Goal: Task Accomplishment & Management: Complete application form

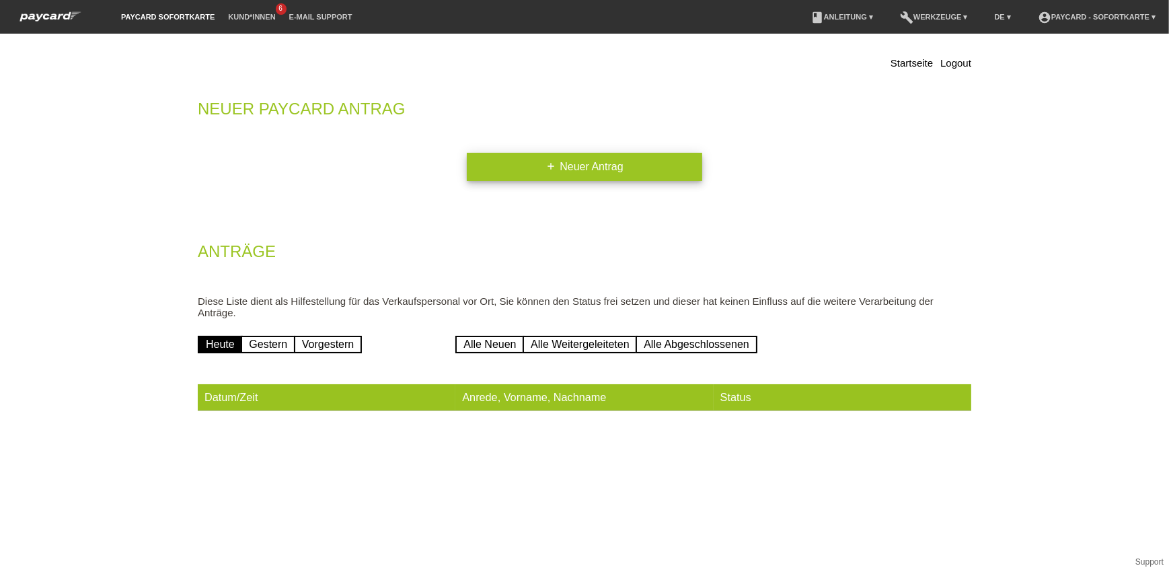
click at [578, 155] on link "add Neuer Antrag" at bounding box center [584, 167] width 235 height 28
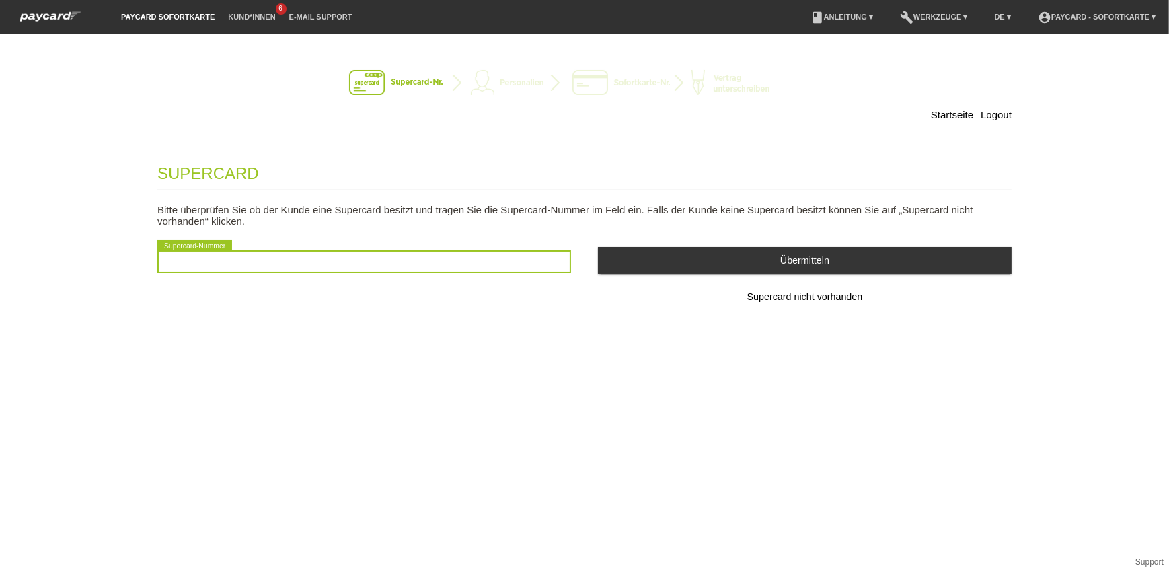
click at [313, 257] on input "text" at bounding box center [364, 261] width 414 height 23
type input "2501053253934"
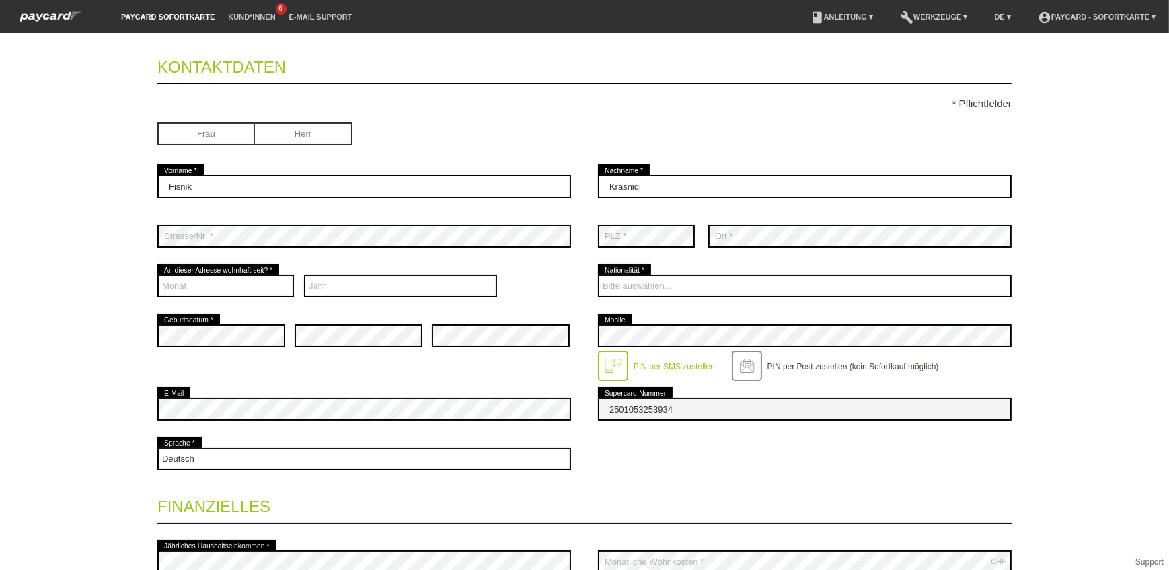
scroll to position [122, 0]
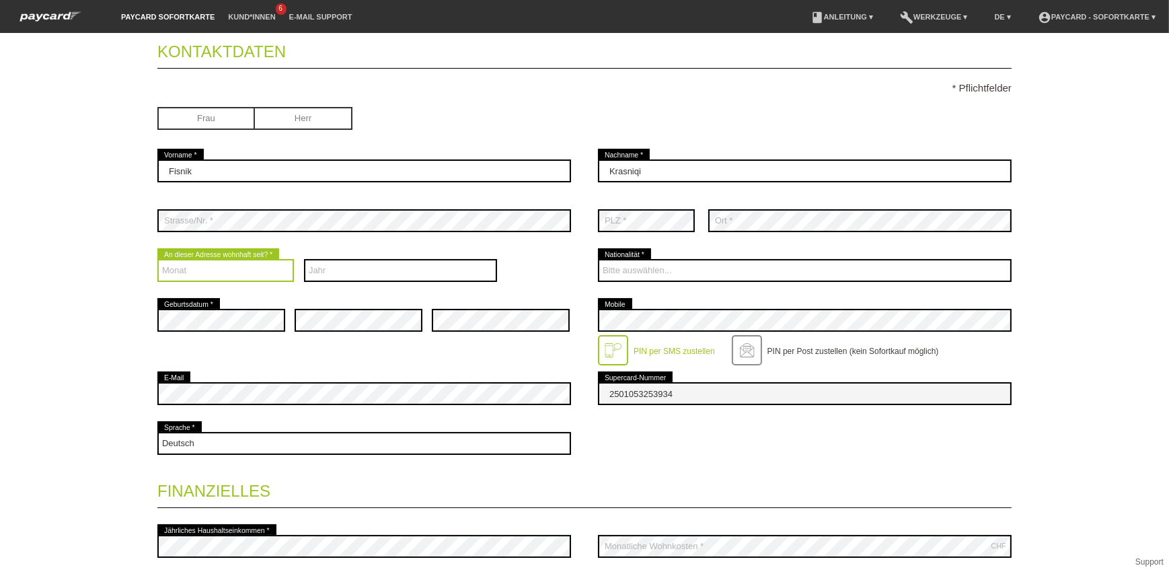
click at [218, 262] on select "Monat 01 02 03 04 05 06 07 08 09 10 11 12" at bounding box center [225, 270] width 137 height 23
click at [157, 259] on select "Monat 01 02 03 04 05 06 07 08 09 10 11 12" at bounding box center [225, 270] width 137 height 23
click at [217, 272] on select "Monat 01 02 03 04 05 06 07 08 09 10 11 12" at bounding box center [225, 270] width 137 height 23
select select "10"
click at [157, 259] on select "Monat 01 02 03 04 05 06 07 08 09 10 11 12" at bounding box center [225, 270] width 137 height 23
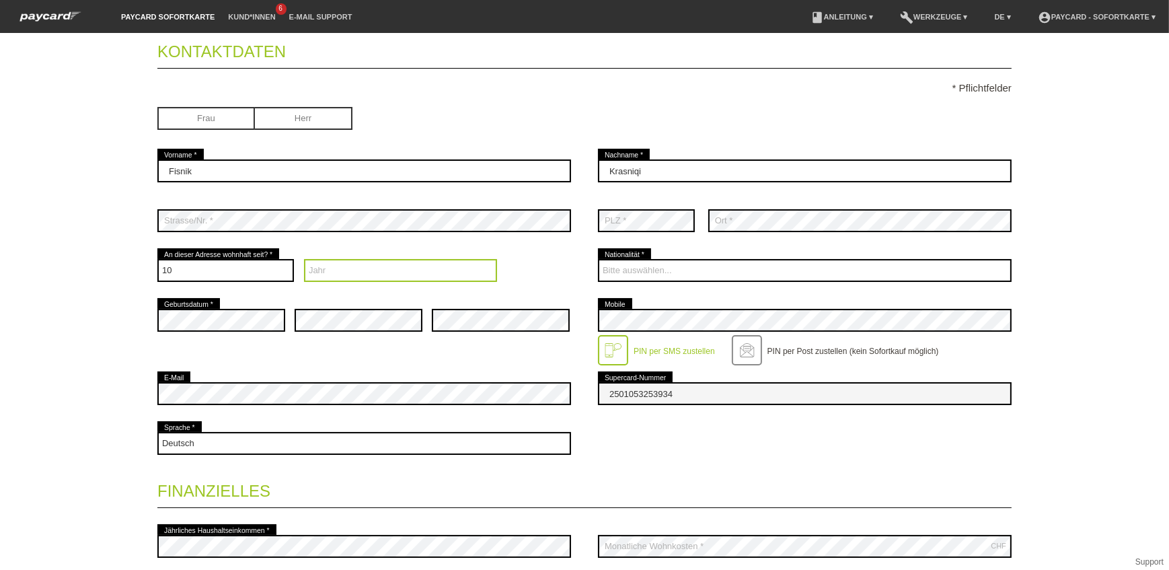
click at [335, 264] on select "Jahr 2025 2024 2023 2022 2021 2020 2019 2018 2017 2016" at bounding box center [401, 270] width 194 height 23
click at [336, 262] on select "Jahr 2025 2024 2023 2022 2021 2020 2019 2018 2017 2016" at bounding box center [401, 270] width 194 height 23
select select "2015"
click at [304, 259] on select "Jahr 2025 2024 2023 2022 2021 2020 2019 2018 2017 2016" at bounding box center [401, 270] width 194 height 23
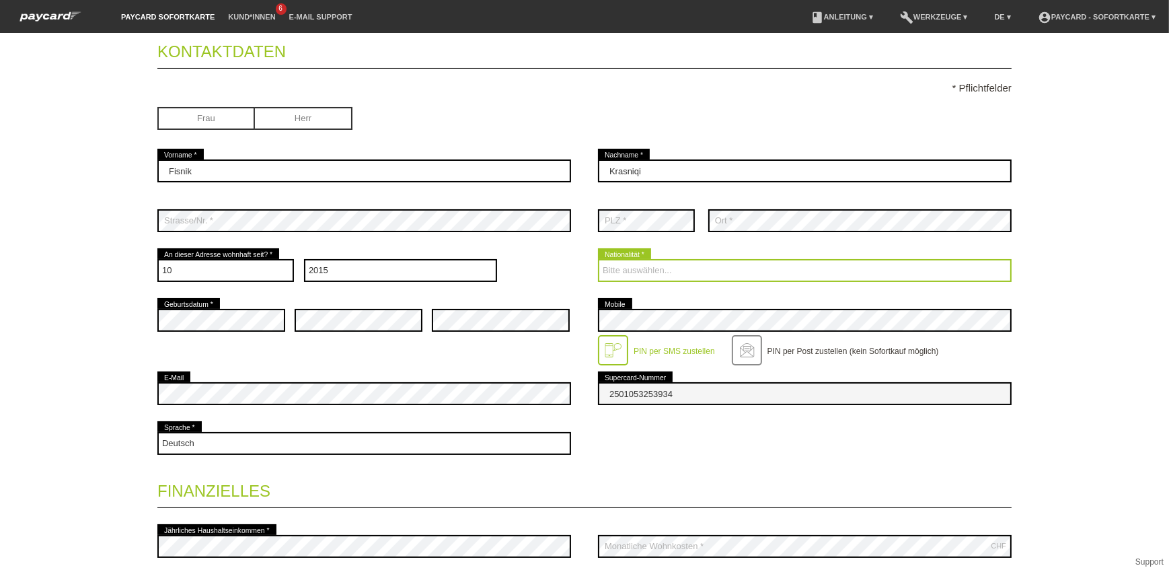
click at [642, 266] on select "Bitte auswählen... [GEOGRAPHIC_DATA] [GEOGRAPHIC_DATA] [GEOGRAPHIC_DATA] [GEOGR…" at bounding box center [805, 270] width 414 height 23
select select "CH"
click at [598, 259] on select "Bitte auswählen... [GEOGRAPHIC_DATA] [GEOGRAPHIC_DATA] [GEOGRAPHIC_DATA] [GEOGR…" at bounding box center [805, 270] width 414 height 23
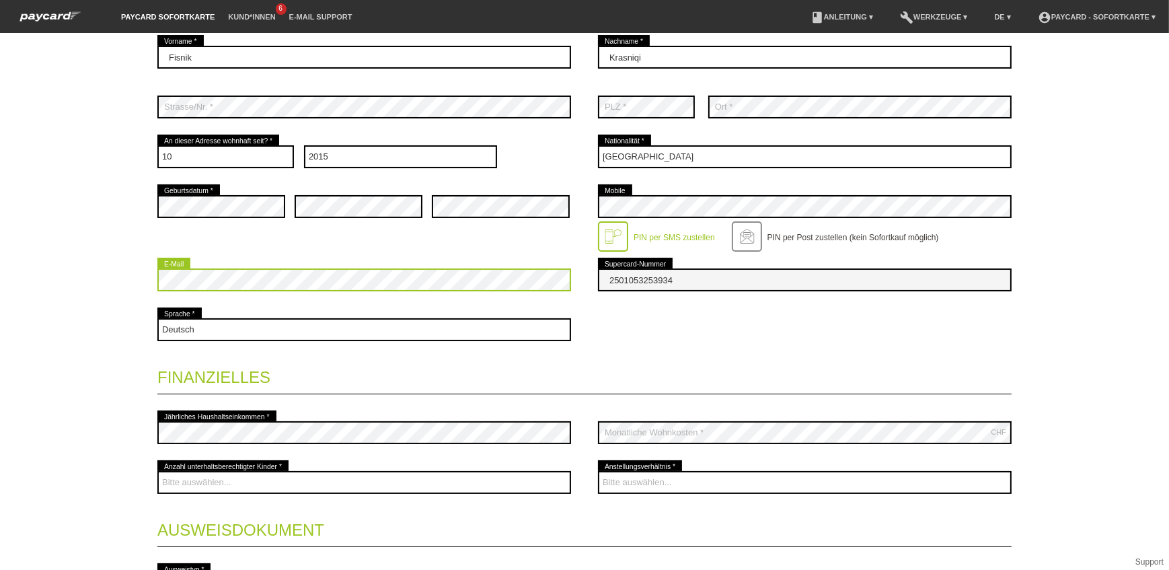
scroll to position [244, 0]
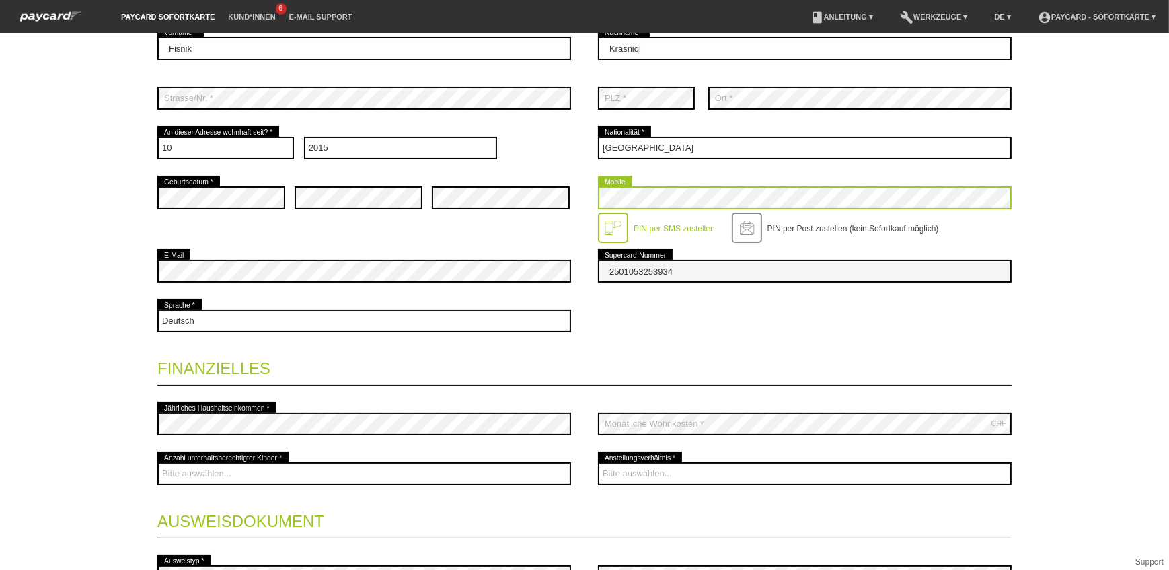
click at [552, 207] on div "error Geburtsdatum * error error error Mobile" at bounding box center [584, 209] width 854 height 73
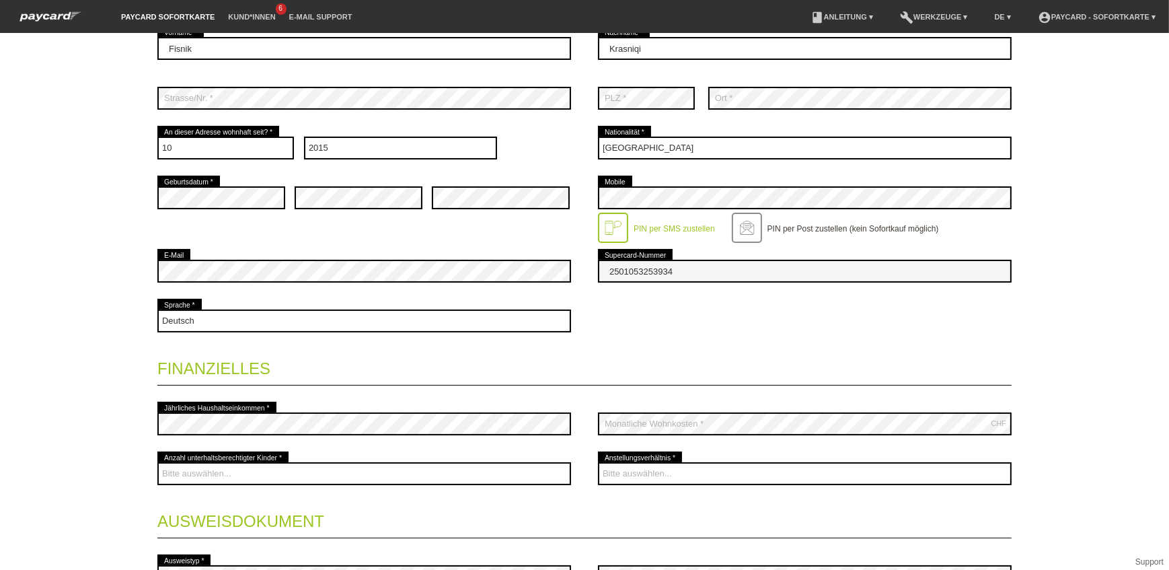
click at [410, 229] on div "error Geburtsdatum * error error error Mobile" at bounding box center [584, 209] width 854 height 73
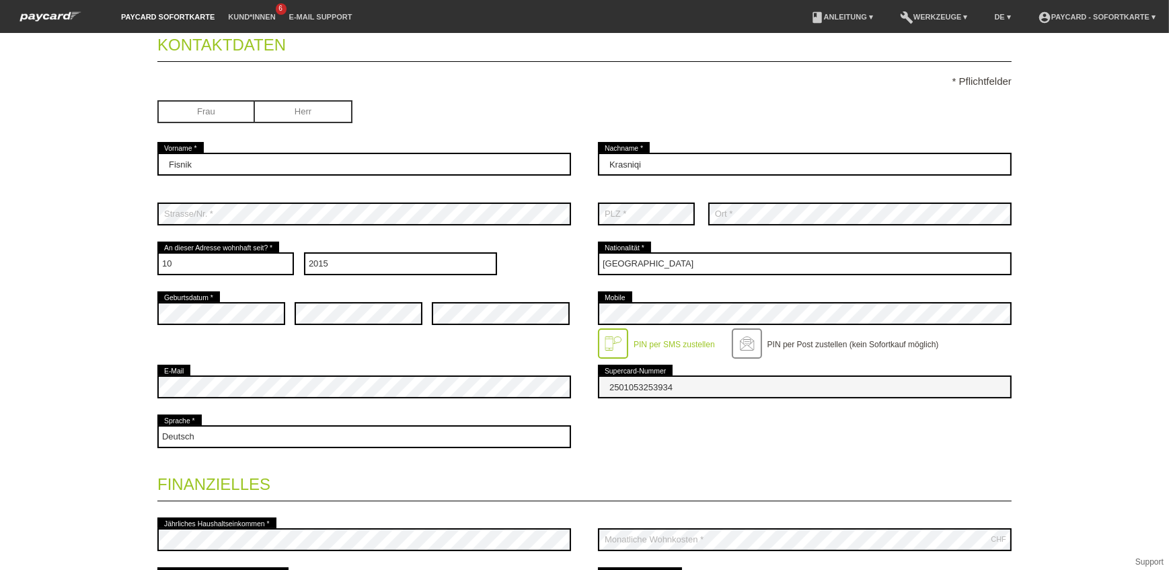
scroll to position [122, 0]
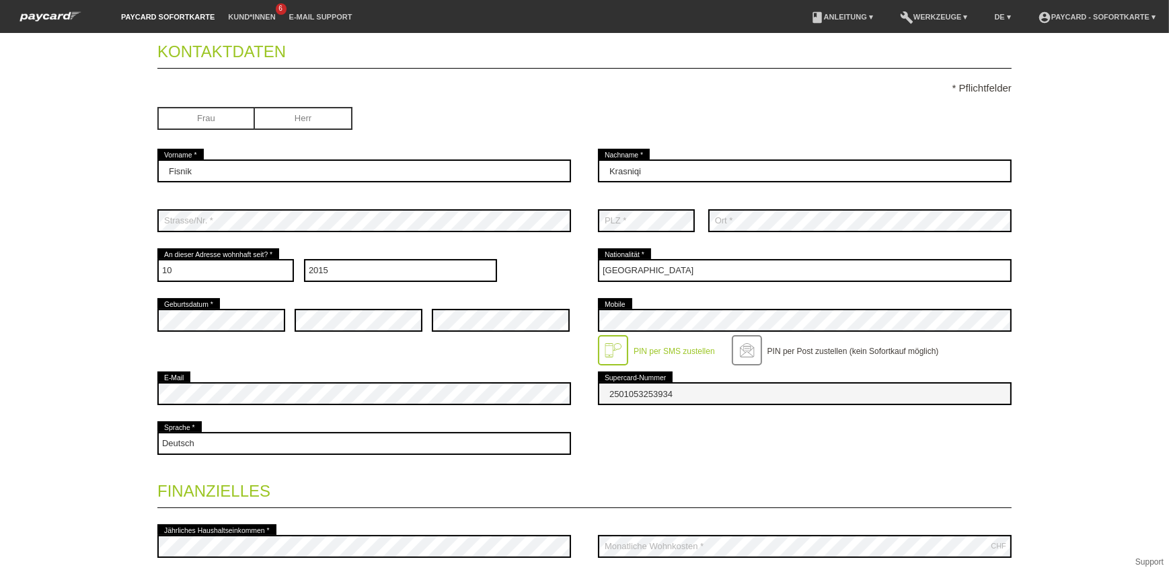
click at [295, 115] on input "radio" at bounding box center [304, 117] width 98 height 20
radio input "true"
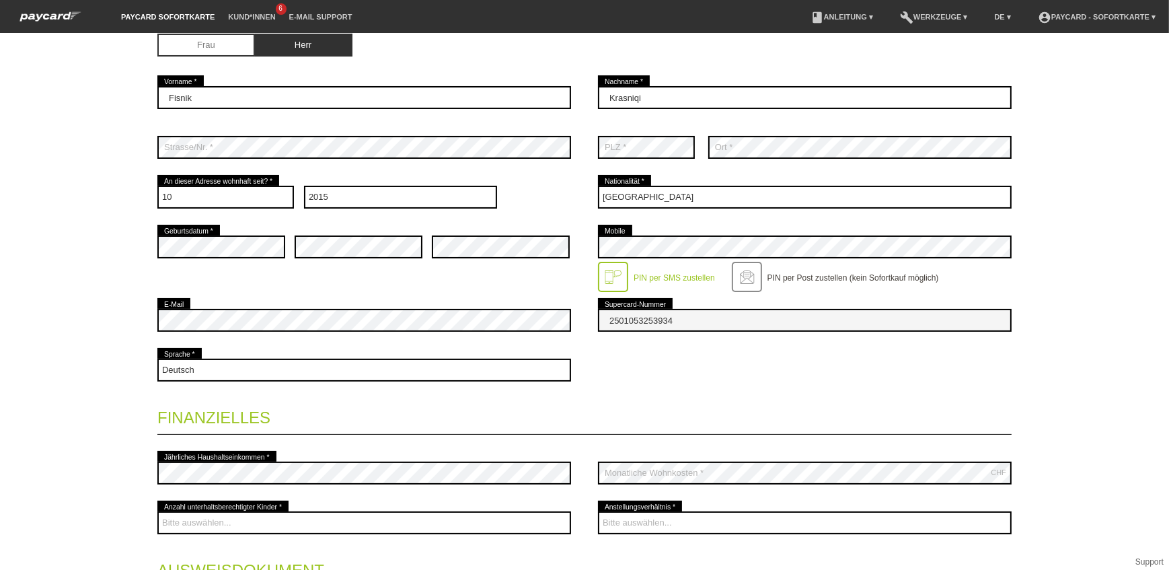
scroll to position [305, 0]
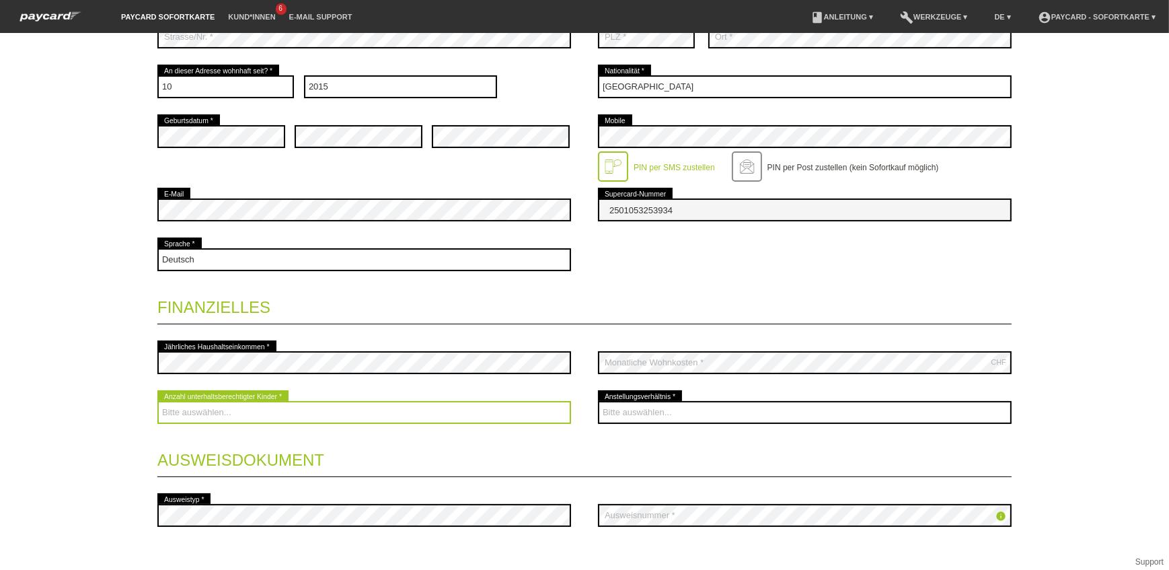
click at [246, 408] on select "Bitte auswählen... 0 1 2 3 4 5 6 7 8 9" at bounding box center [364, 412] width 414 height 23
select select "2"
click at [157, 401] on select "Bitte auswählen... 0 1 2 3 4 5 6 7 8 9" at bounding box center [364, 412] width 414 height 23
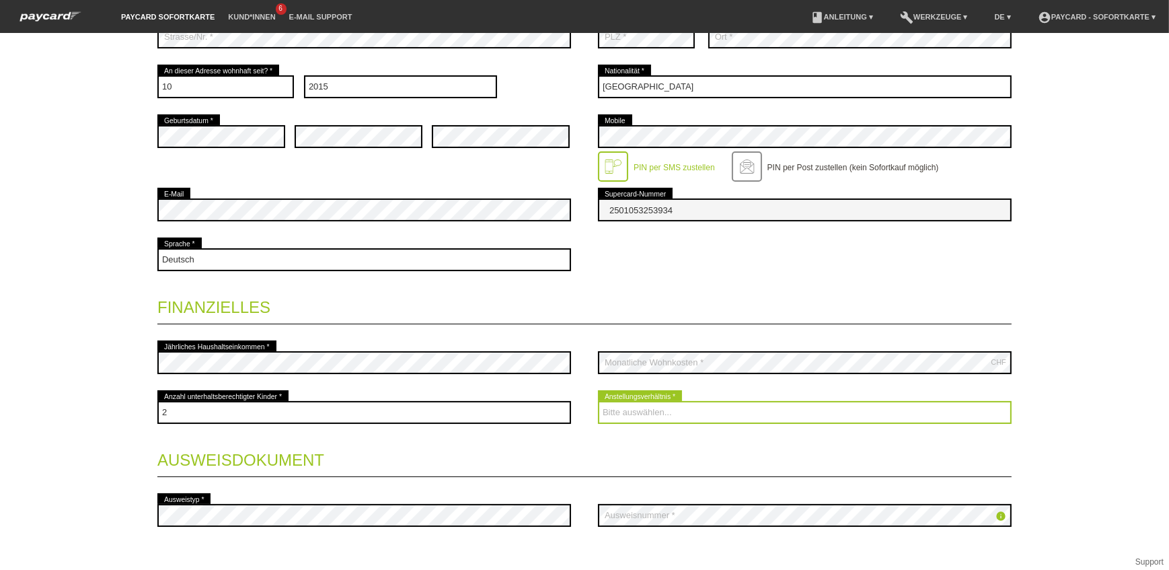
click at [665, 407] on select "Bitte auswählen... Unbefristet Befristet Lehrling/Student Pensioniert Nicht arb…" at bounding box center [805, 412] width 414 height 23
select select "UNLIMITED"
click at [598, 401] on select "Bitte auswählen... Unbefristet Befristet Lehrling/Student Pensioniert Nicht arb…" at bounding box center [805, 412] width 414 height 23
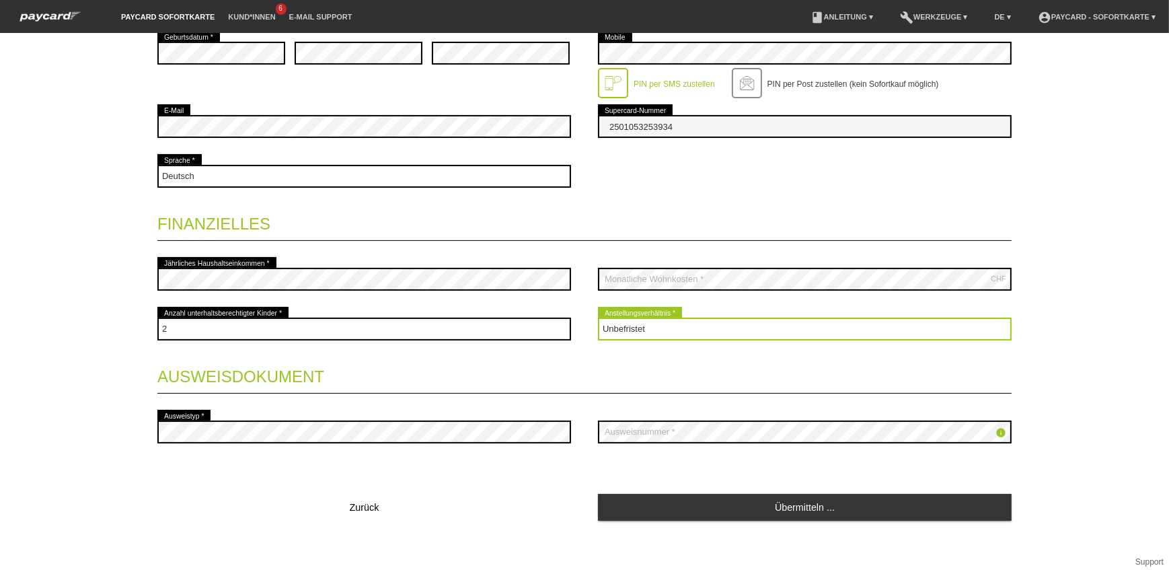
scroll to position [392, 0]
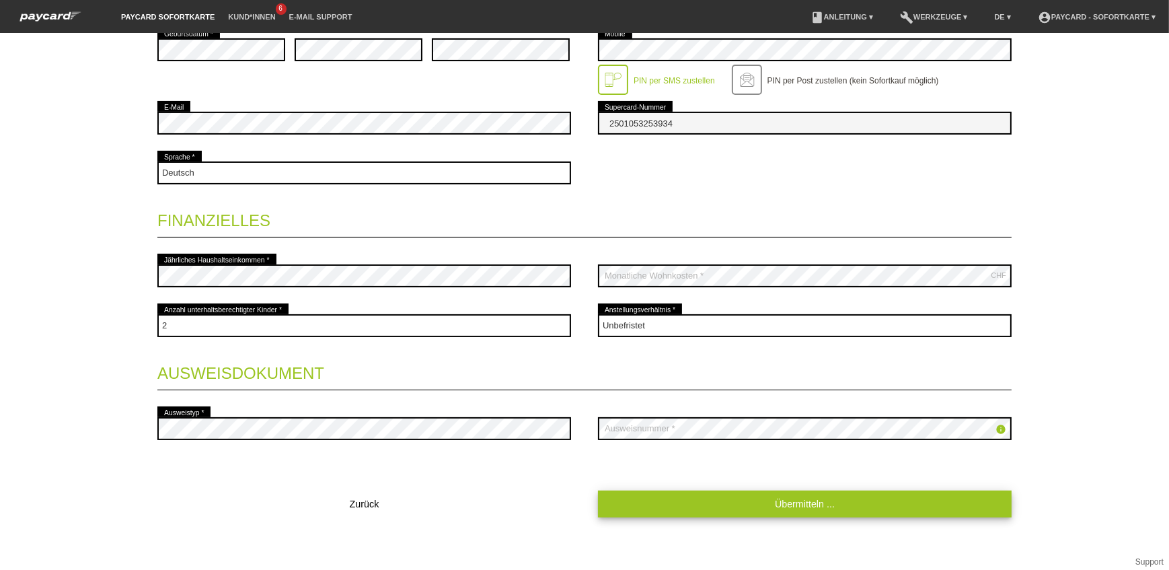
click at [788, 503] on link "Übermitteln ..." at bounding box center [805, 503] width 414 height 26
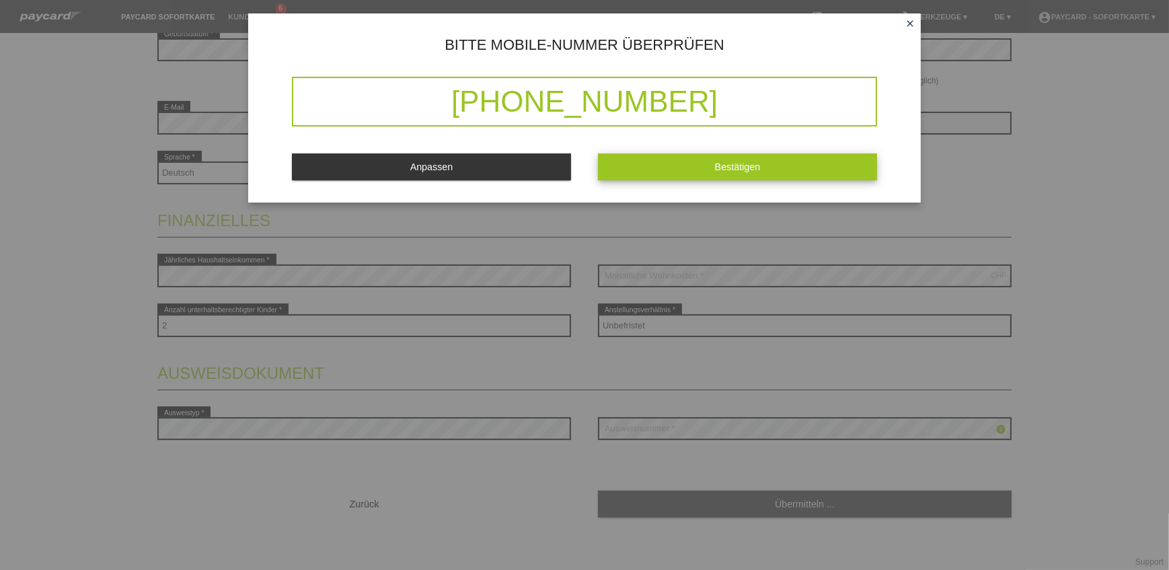
click at [740, 170] on span "Bestätigen" at bounding box center [738, 166] width 46 height 11
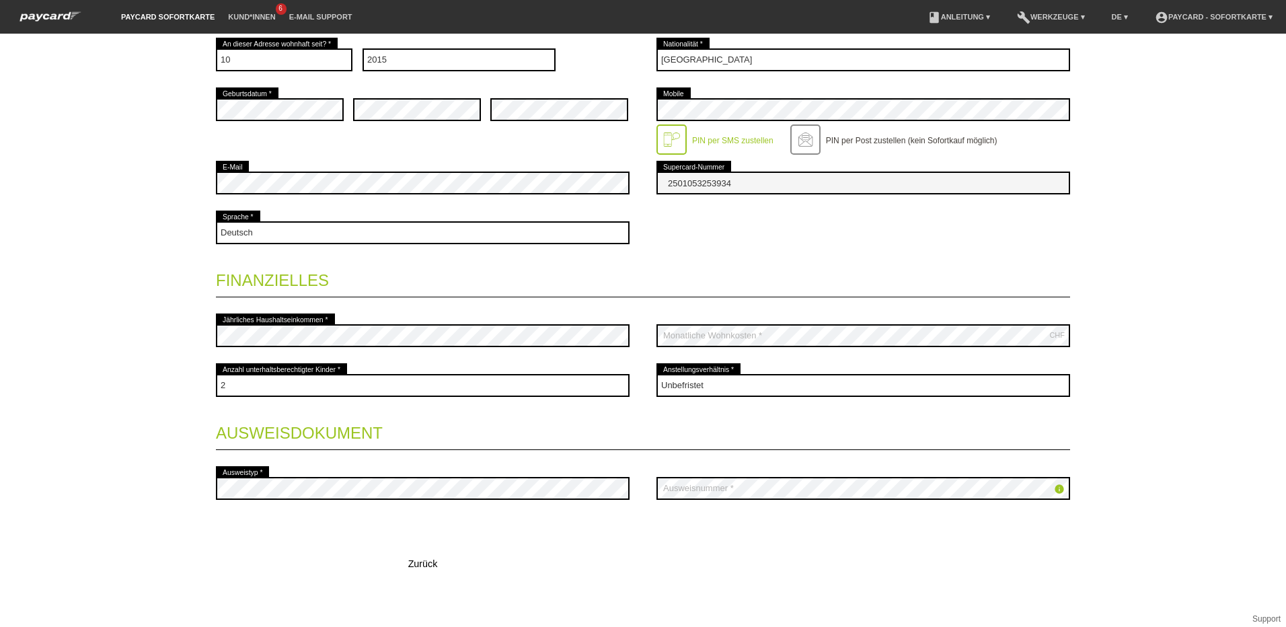
scroll to position [364, 0]
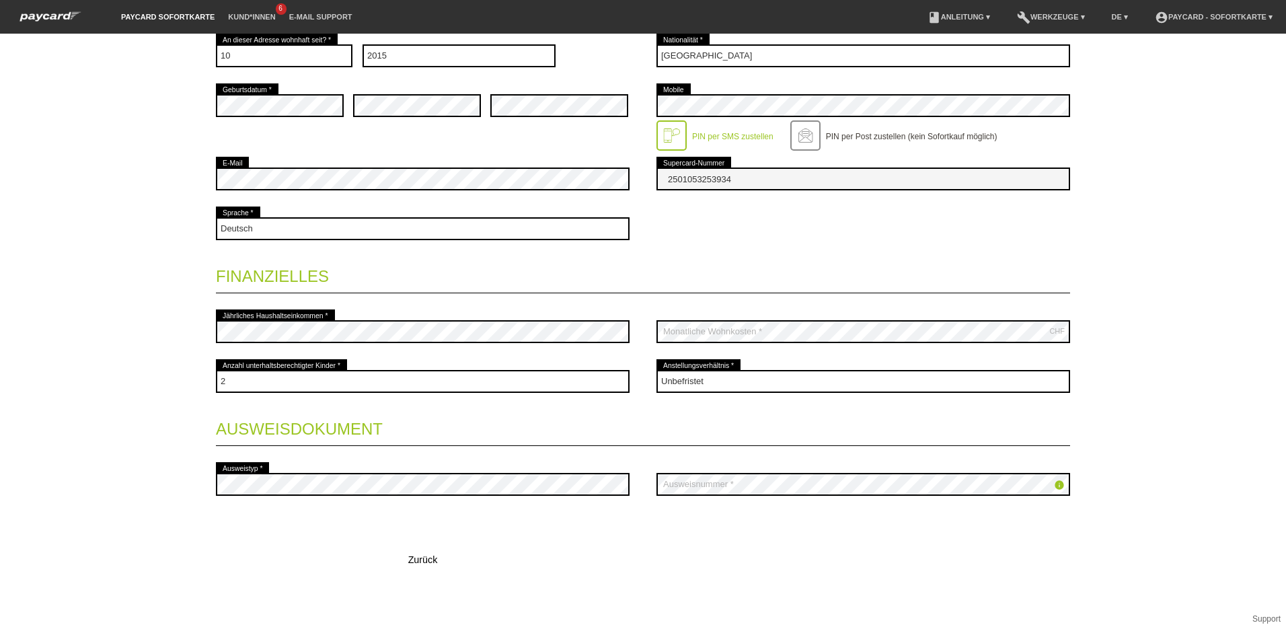
click at [1056, 482] on icon "info" at bounding box center [1059, 485] width 11 height 11
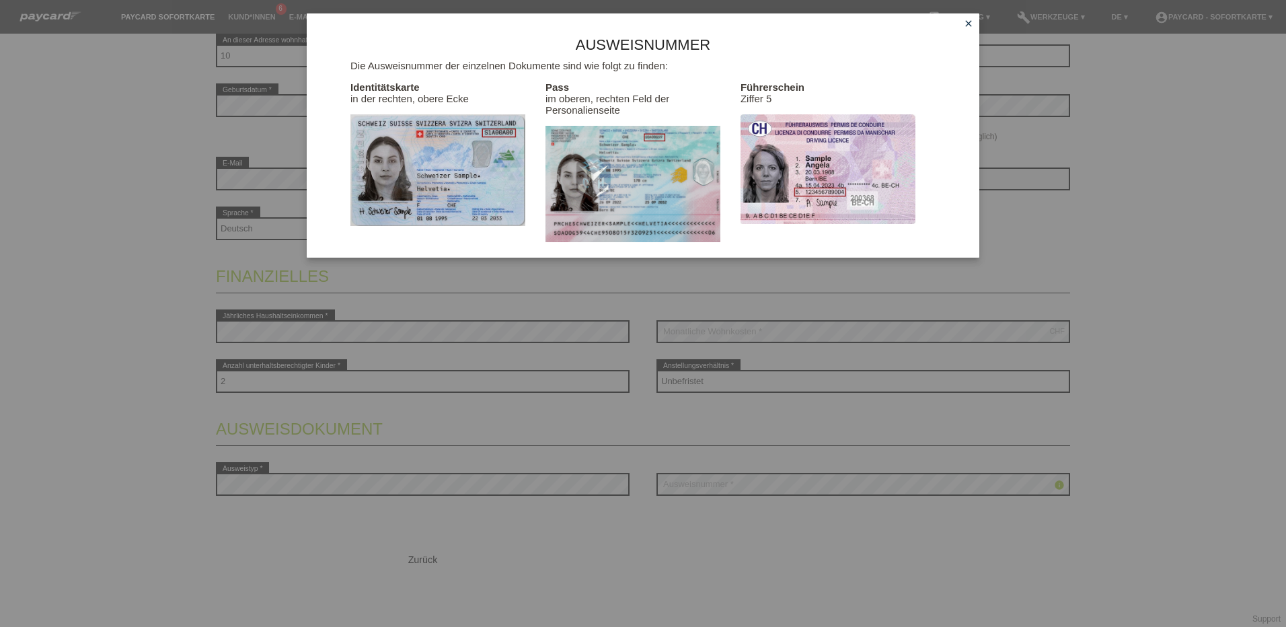
click at [969, 22] on icon "close" at bounding box center [968, 23] width 11 height 11
